Goal: Task Accomplishment & Management: Manage account settings

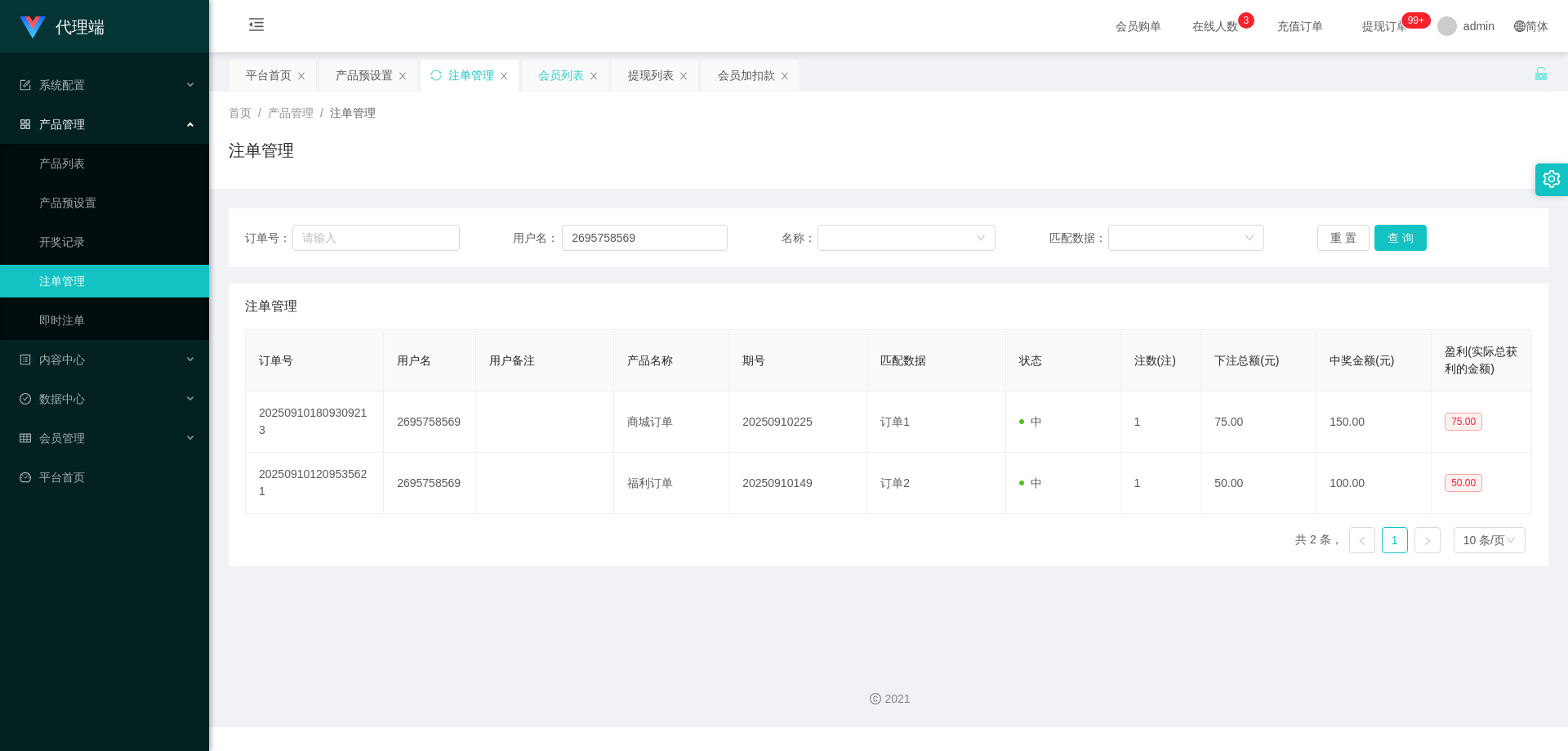
click at [560, 71] on div "会员列表" at bounding box center [561, 75] width 46 height 31
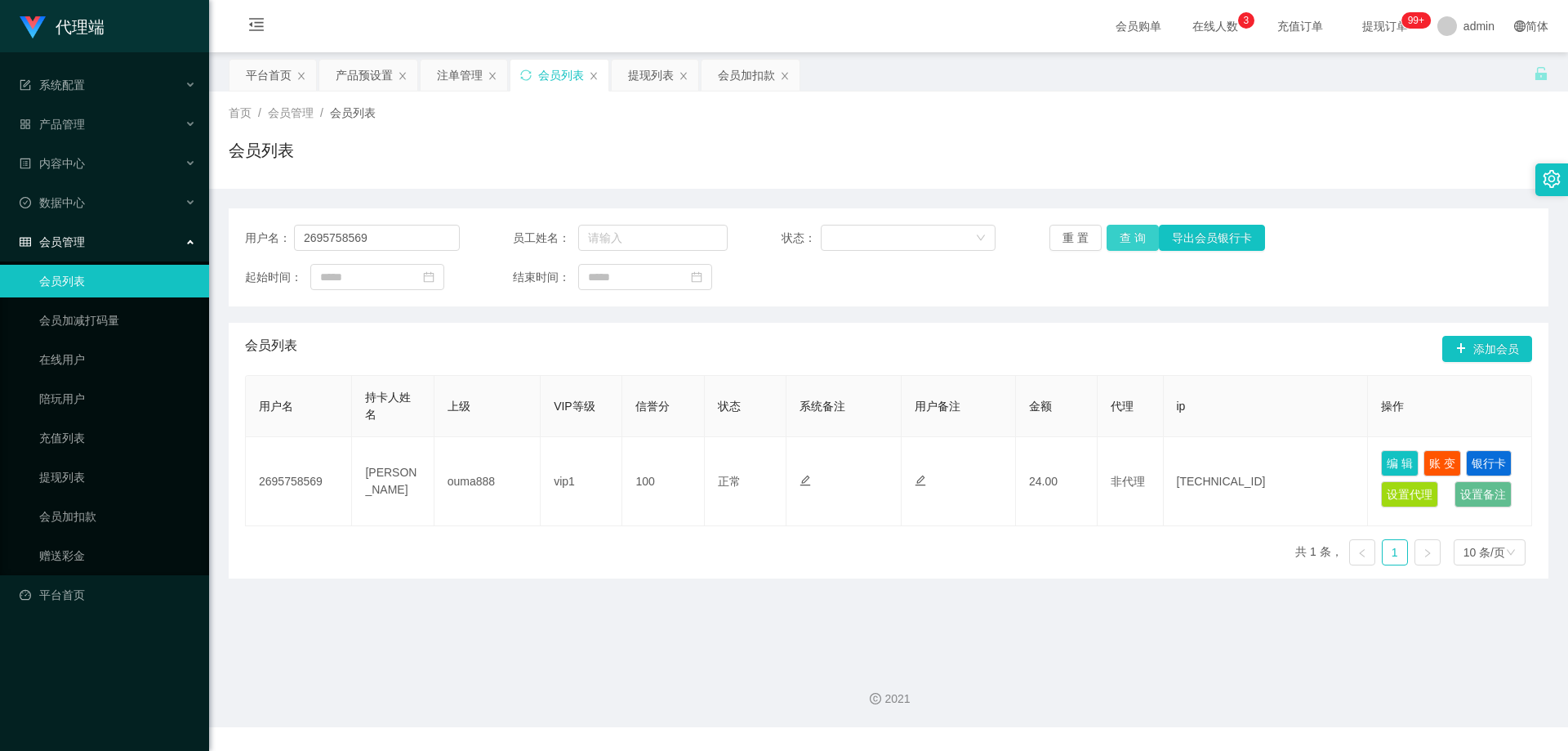
click at [1135, 236] on button "查 询" at bounding box center [1133, 237] width 52 height 26
click at [361, 73] on div "产品预设置" at bounding box center [364, 75] width 57 height 31
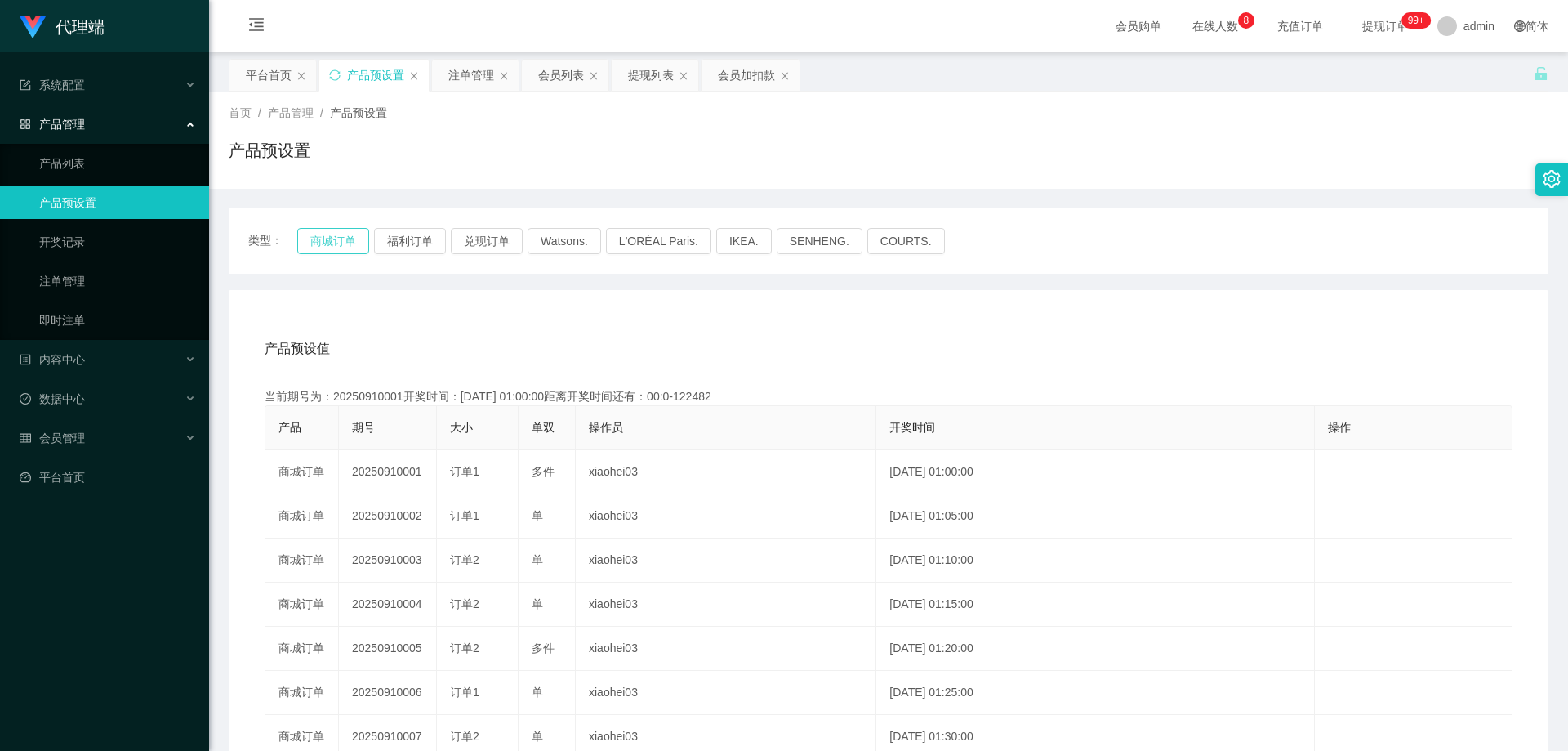
click at [341, 240] on button "商城订单" at bounding box center [333, 241] width 71 height 26
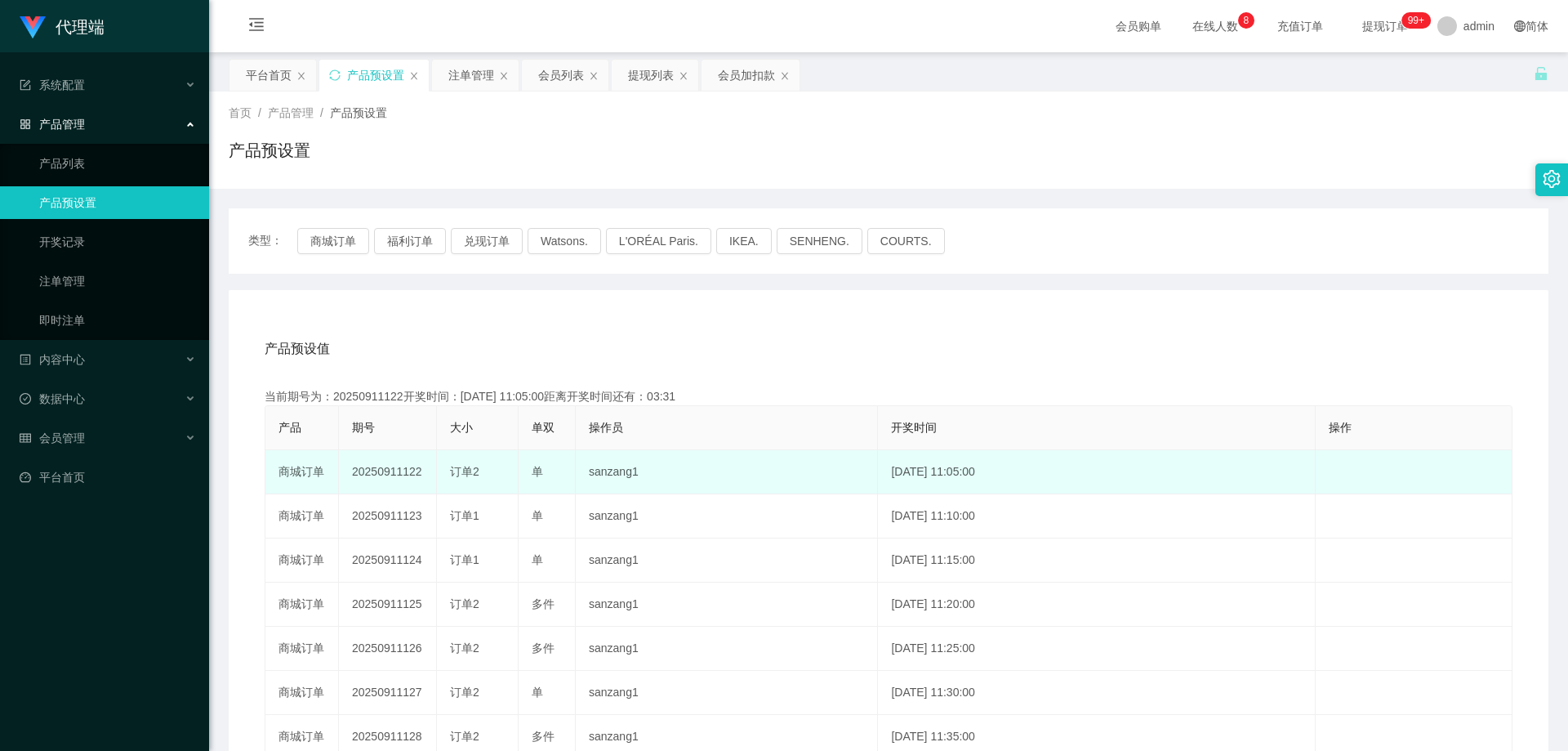
click at [390, 468] on td "20250911122" at bounding box center [388, 472] width 98 height 44
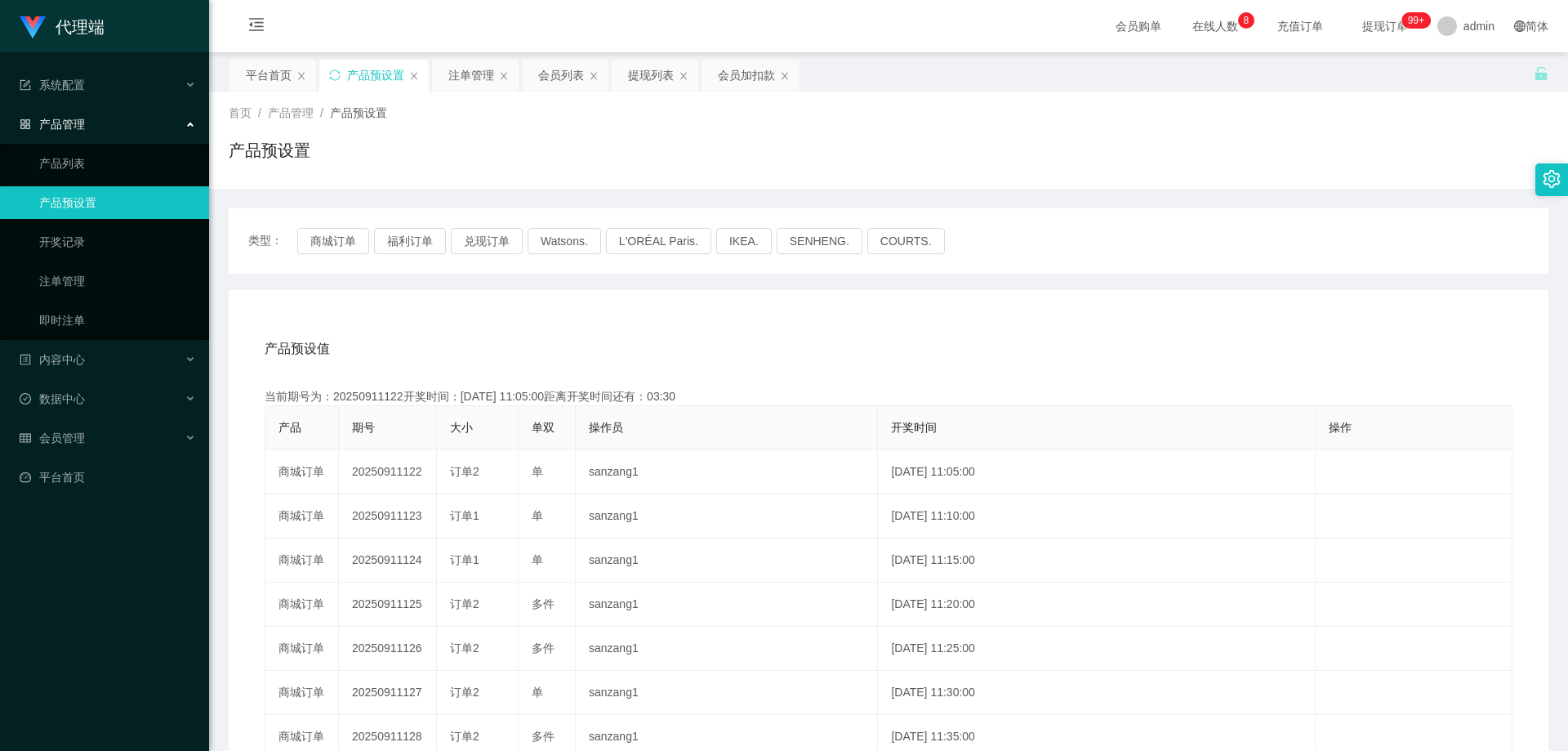
copy td "20250911122"
click at [468, 81] on div "注单管理" at bounding box center [471, 75] width 46 height 31
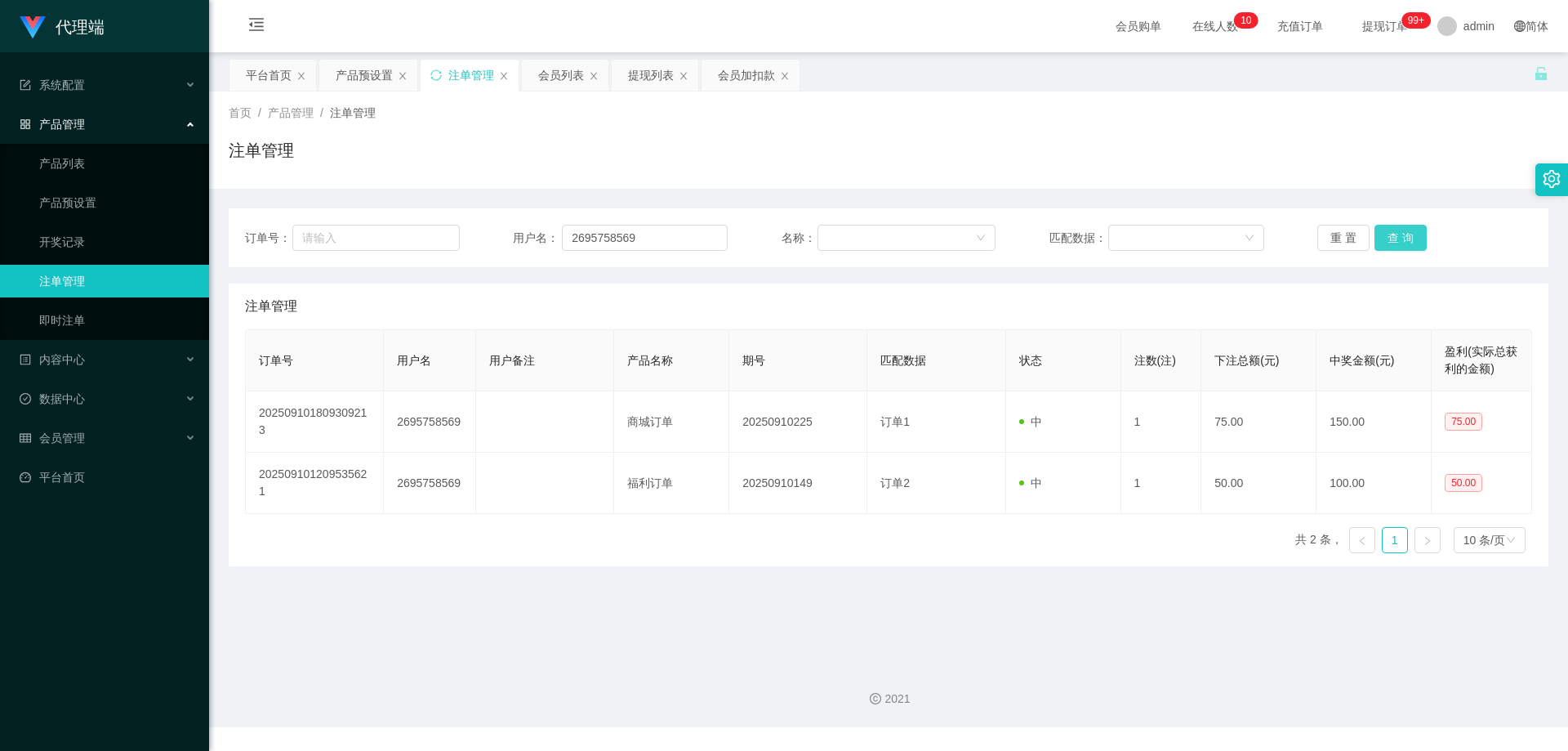
click at [1401, 232] on button "查 询" at bounding box center [1401, 237] width 52 height 26
click at [1401, 232] on div "重 置 查 询" at bounding box center [1423, 237] width 214 height 26
click at [1401, 232] on button "查 询" at bounding box center [1401, 237] width 52 height 26
click at [1401, 232] on div "重 置 查 询" at bounding box center [1423, 237] width 214 height 26
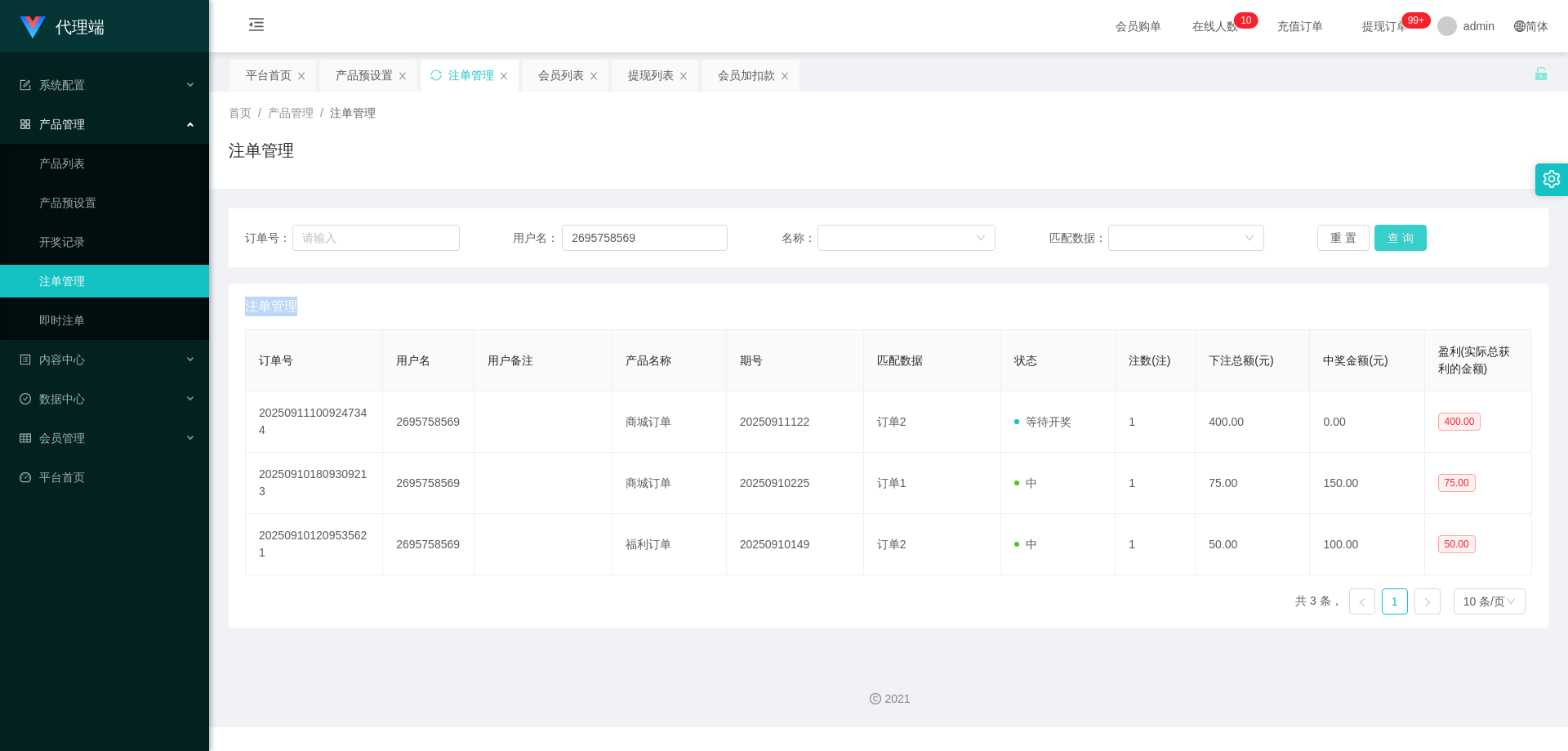
click at [1401, 232] on button "查 询" at bounding box center [1401, 237] width 52 height 26
drag, startPoint x: 652, startPoint y: 238, endPoint x: 497, endPoint y: 232, distance: 155.1
click at [497, 232] on div "订单号： 用户名： 2695758569 名称： 匹配数据： 重 置 查 询" at bounding box center [888, 237] width 1287 height 26
click at [561, 78] on div "会员列表" at bounding box center [561, 75] width 46 height 31
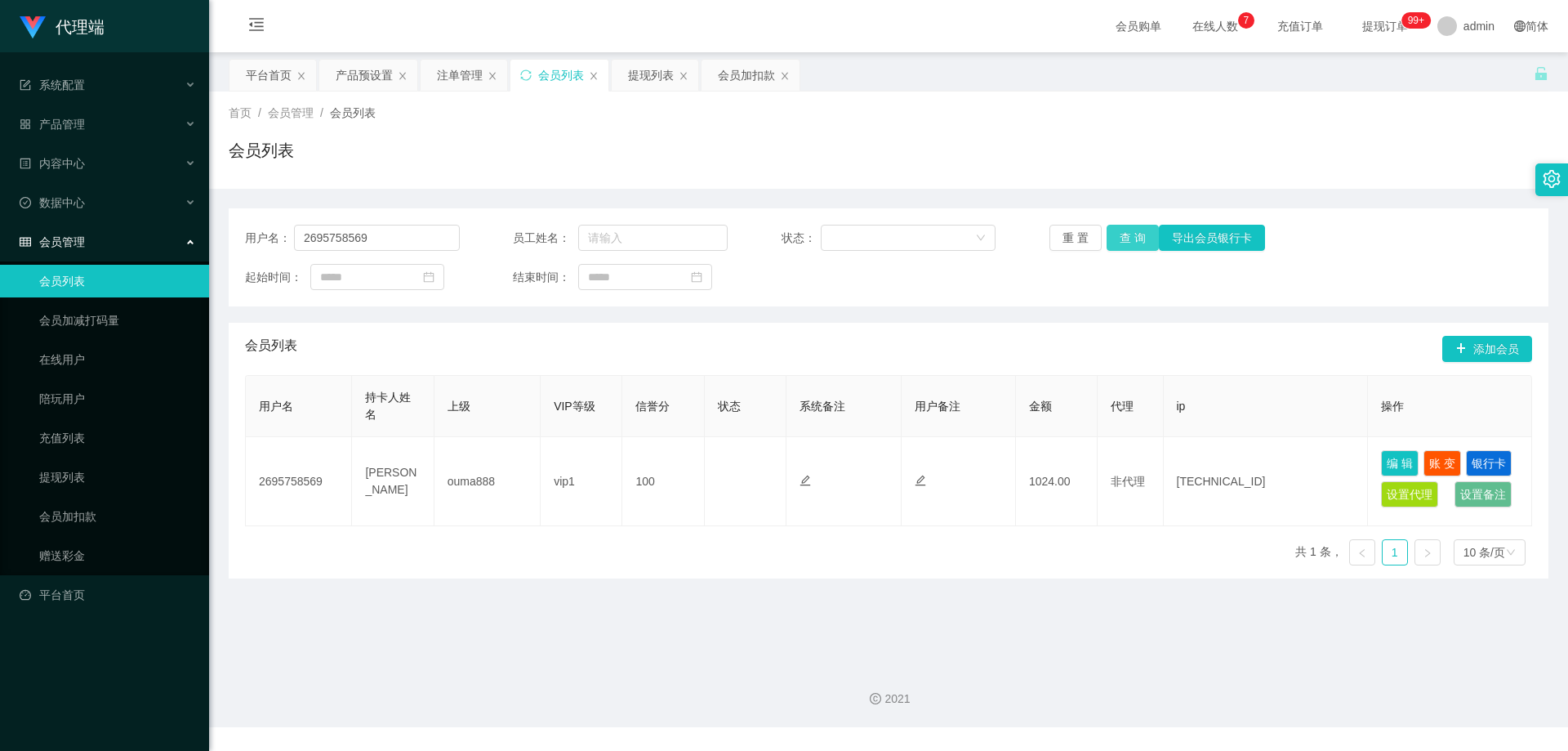
click at [1132, 242] on button "查 询" at bounding box center [1133, 237] width 52 height 26
